Goal: Information Seeking & Learning: Learn about a topic

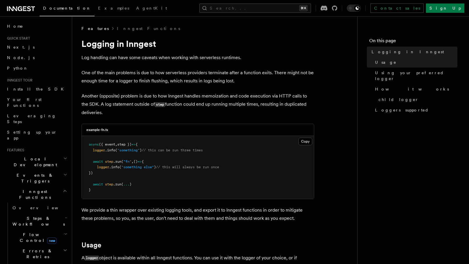
click at [65, 10] on span "Documentation" at bounding box center [67, 8] width 48 height 5
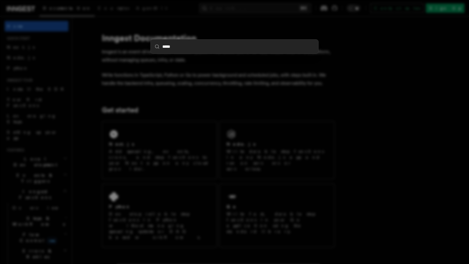
type input "******"
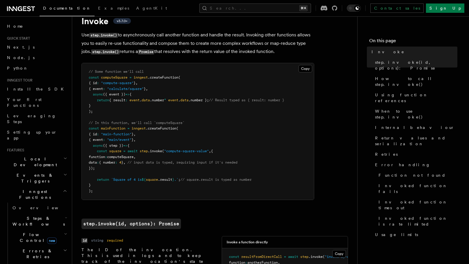
scroll to position [22, 0]
click at [199, 109] on pre "// Some function we'll call const computeSquare = inngest .createFunction ( { i…" at bounding box center [198, 132] width 232 height 136
